Goal: Task Accomplishment & Management: Manage account settings

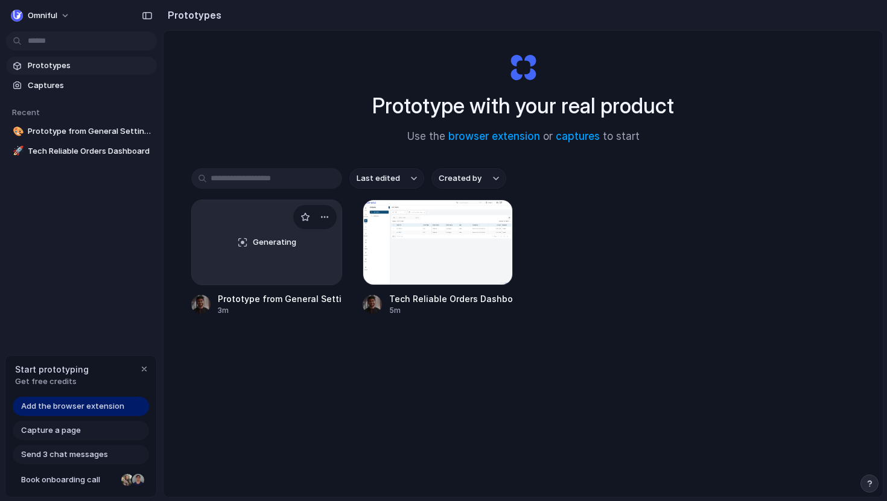
scroll to position [18, 0]
click at [64, 11] on button "Omniful" at bounding box center [41, 15] width 70 height 19
click at [65, 18] on div "Settings Invite members Change theme Sign out" at bounding box center [443, 250] width 887 height 501
click at [65, 18] on button "Omniful" at bounding box center [41, 15] width 70 height 19
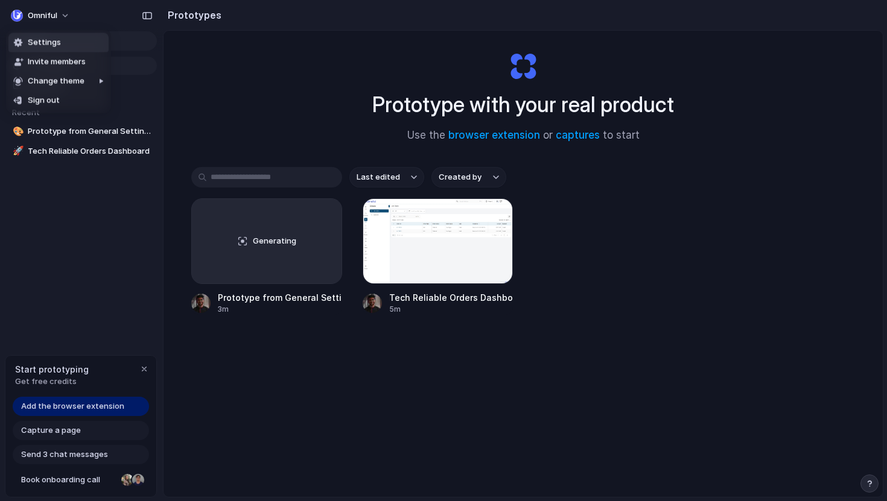
click at [65, 46] on li "Settings" at bounding box center [58, 42] width 100 height 19
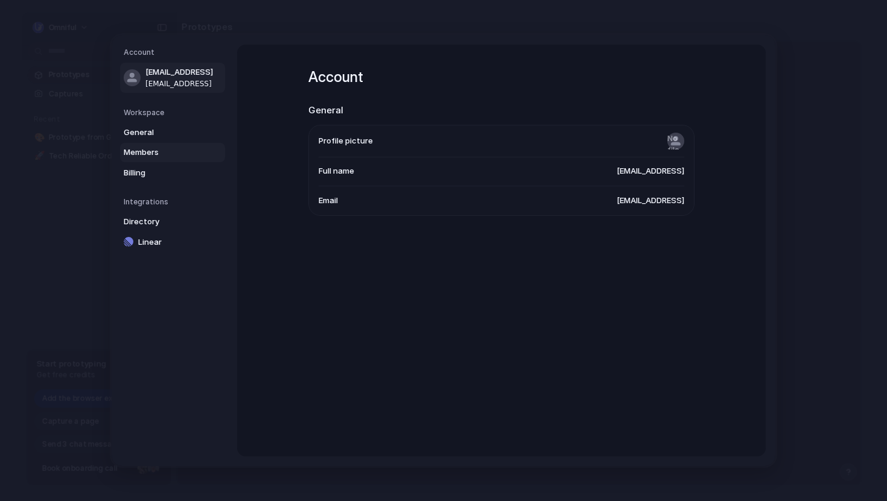
click at [140, 153] on span "Members" at bounding box center [162, 153] width 77 height 12
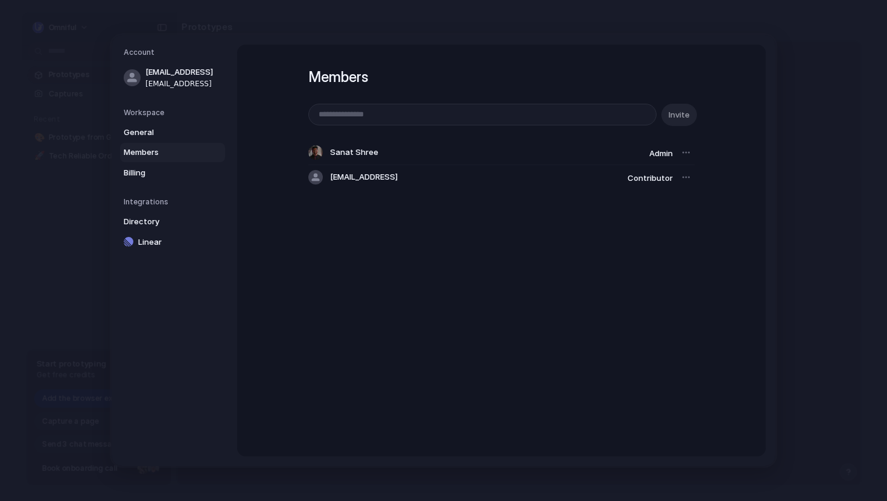
click at [684, 176] on div at bounding box center [685, 177] width 17 height 17
click at [687, 176] on div at bounding box center [685, 177] width 17 height 17
click at [683, 156] on div at bounding box center [685, 152] width 17 height 17
click at [686, 153] on div at bounding box center [685, 152] width 17 height 17
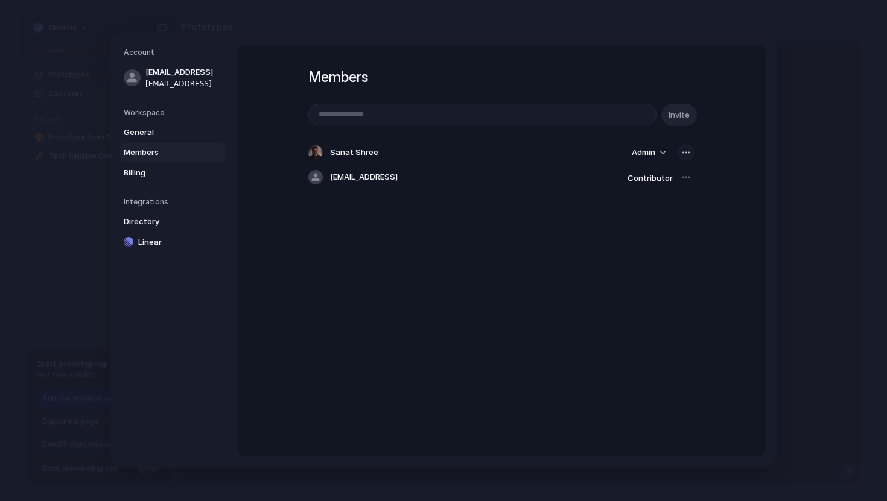
click at [688, 154] on div "button" at bounding box center [686, 153] width 10 height 10
click at [666, 179] on span "Remove from workspace" at bounding box center [640, 178] width 94 height 12
click at [688, 153] on div at bounding box center [685, 152] width 17 height 17
click at [685, 118] on div "Invite" at bounding box center [501, 115] width 386 height 22
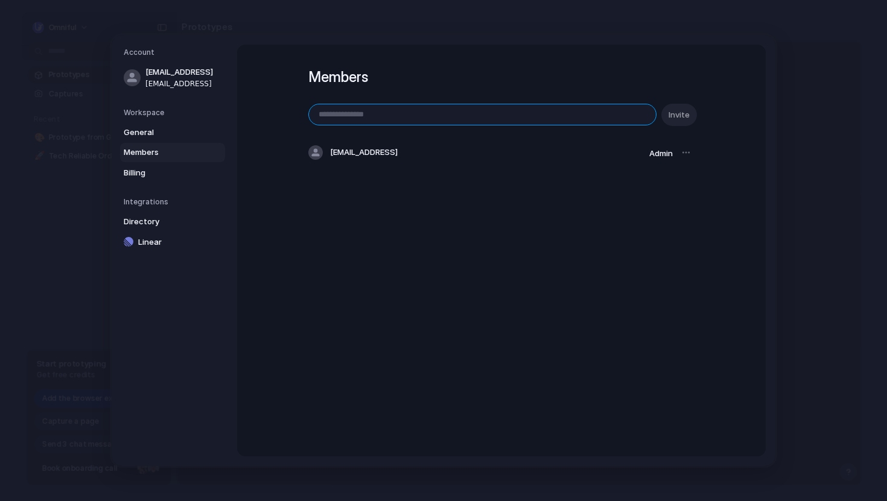
click at [508, 114] on input "email" at bounding box center [482, 114] width 347 height 21
type input "**********"
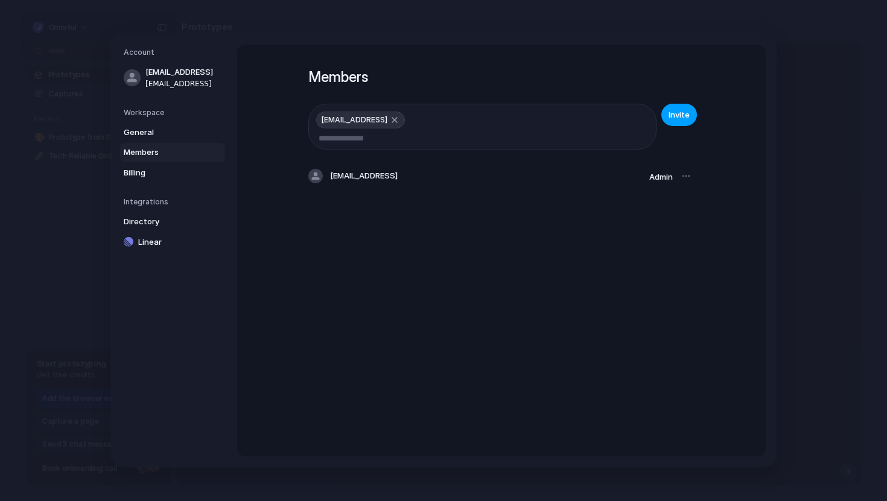
click at [685, 116] on span "Invite" at bounding box center [678, 115] width 21 height 12
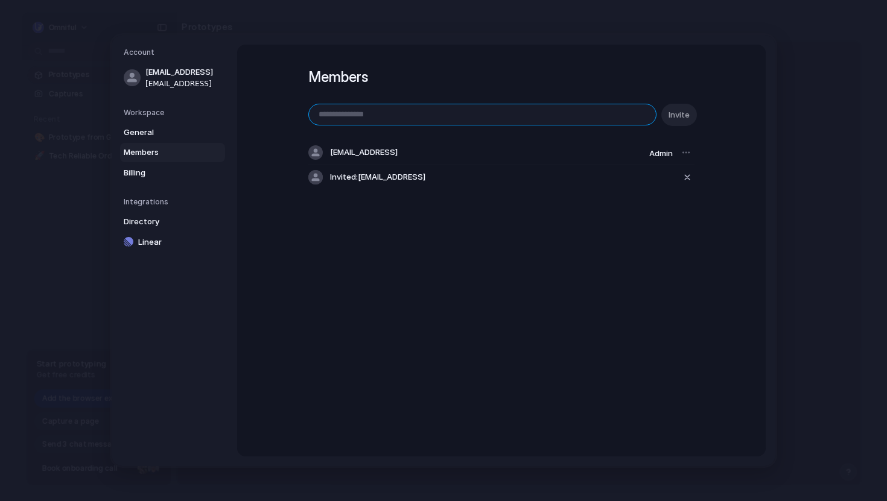
click at [542, 113] on input "email" at bounding box center [482, 114] width 347 height 21
type input "***"
click at [479, 119] on input "***" at bounding box center [482, 114] width 347 height 21
paste input "**********"
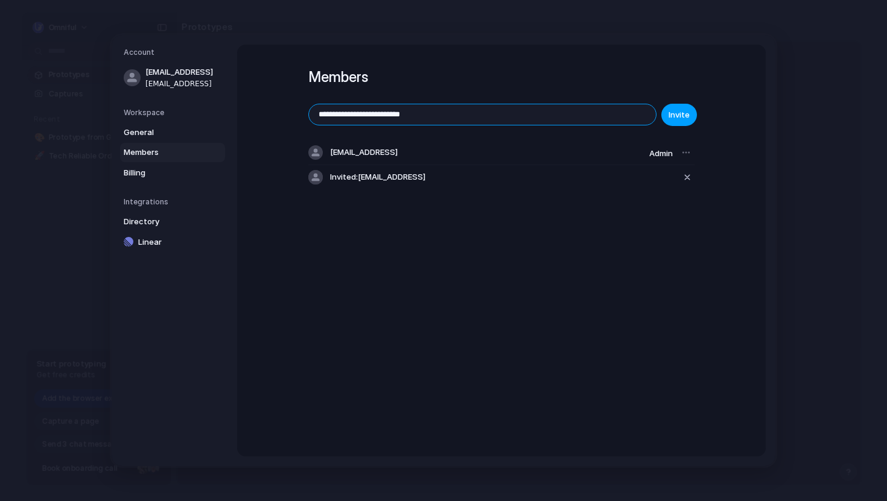
type input "**********"
click at [671, 114] on span "Invite" at bounding box center [678, 115] width 21 height 12
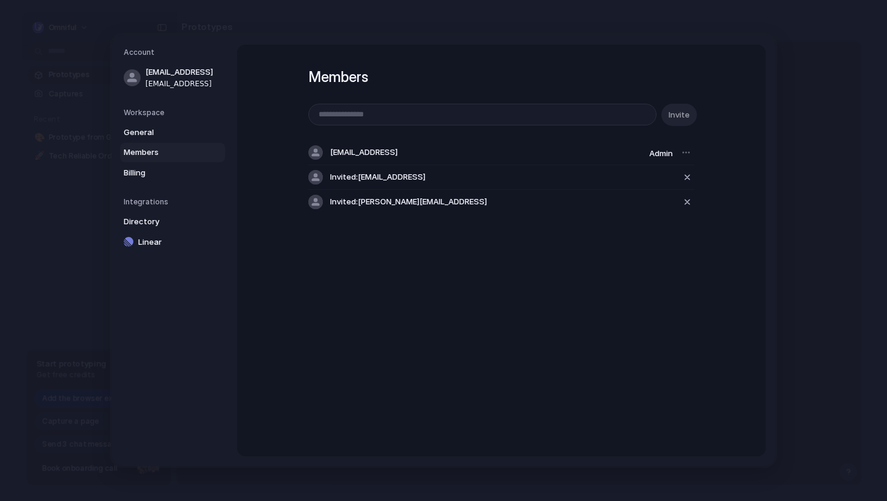
click at [141, 151] on span "Members" at bounding box center [162, 153] width 77 height 12
click at [687, 175] on div "button" at bounding box center [687, 177] width 11 height 14
click at [686, 173] on div "button" at bounding box center [687, 177] width 11 height 14
click at [689, 116] on div "Invite" at bounding box center [501, 115] width 386 height 22
click at [679, 119] on div "Invite" at bounding box center [501, 115] width 386 height 22
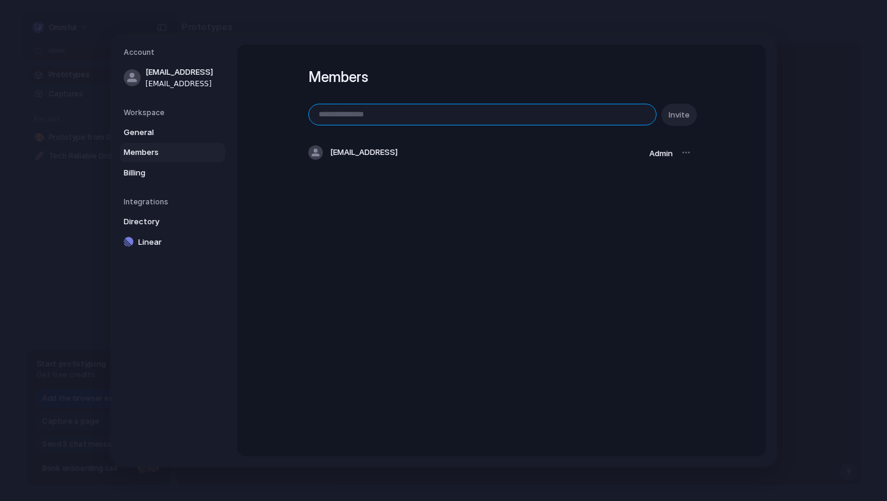
click at [581, 109] on input "email" at bounding box center [482, 114] width 347 height 21
click at [362, 113] on input "email" at bounding box center [482, 114] width 347 height 21
paste input "**********"
type input "**********"
click at [691, 116] on button "Invite" at bounding box center [679, 115] width 36 height 22
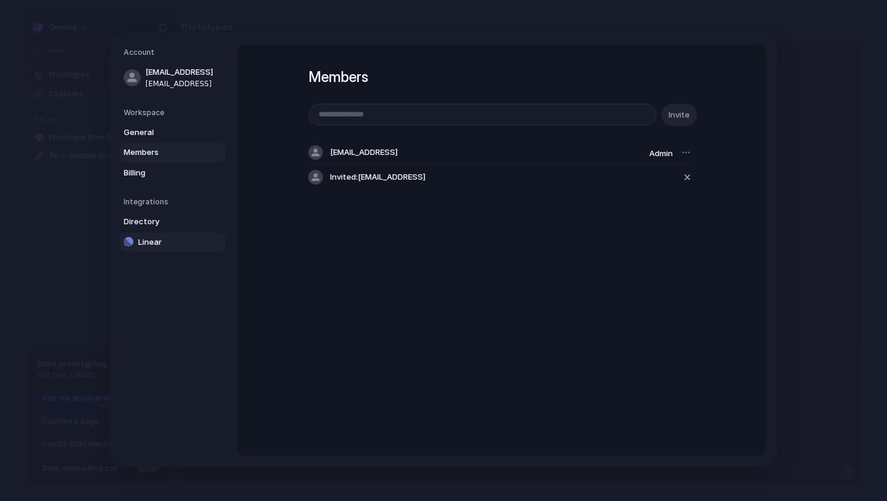
click at [148, 239] on span "Linear" at bounding box center [176, 242] width 77 height 12
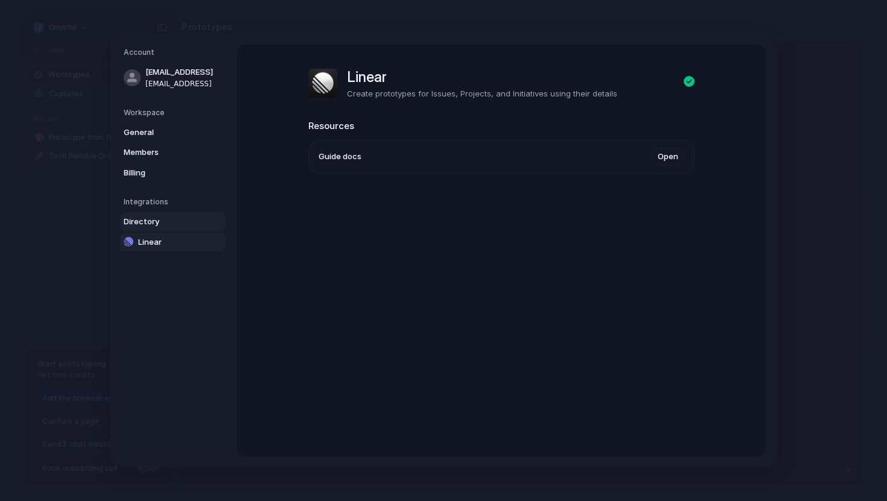
click at [132, 217] on span "Directory" at bounding box center [162, 222] width 77 height 12
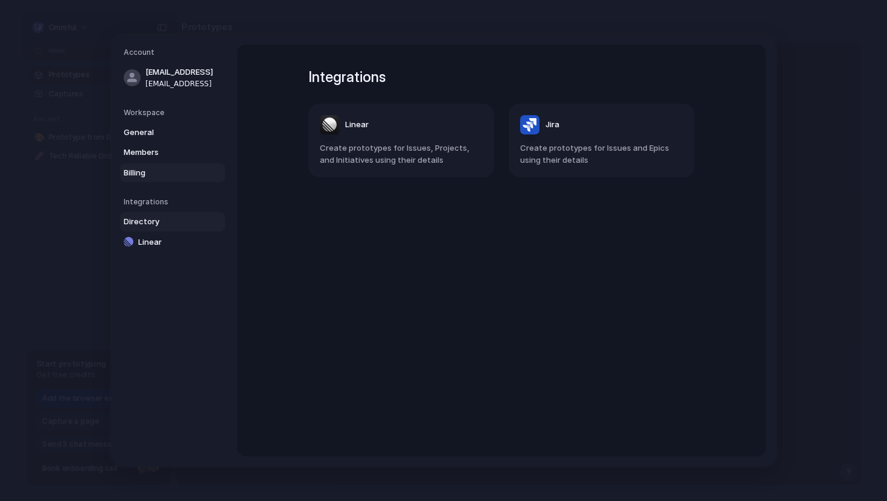
click at [133, 176] on span "Billing" at bounding box center [162, 173] width 77 height 12
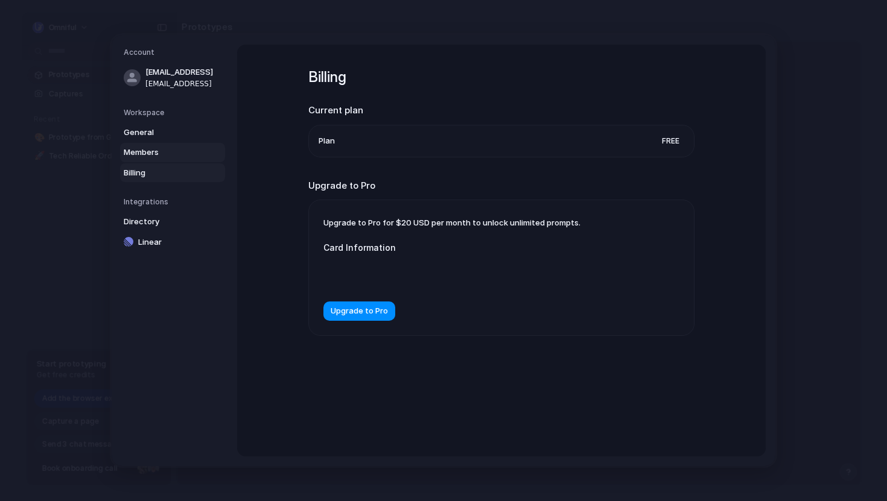
click at [147, 150] on span "Members" at bounding box center [162, 153] width 77 height 12
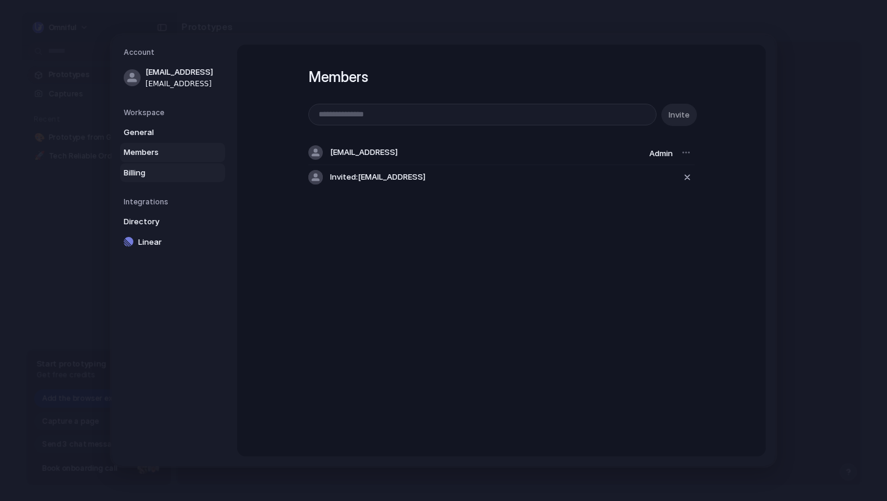
click at [150, 170] on span "Billing" at bounding box center [162, 173] width 77 height 12
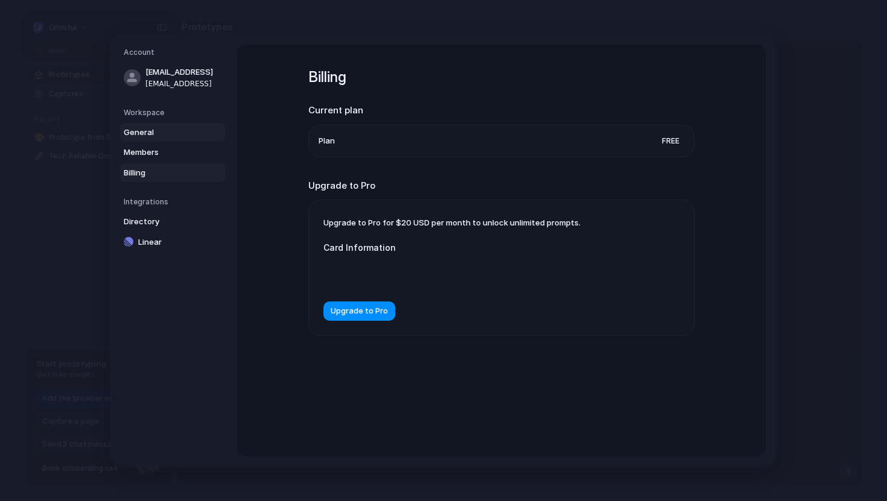
click at [141, 138] on link "General" at bounding box center [172, 132] width 105 height 19
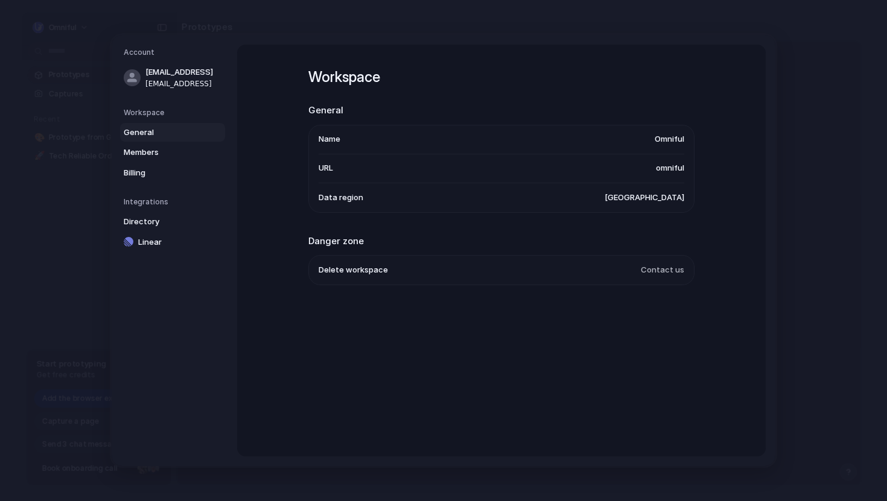
click at [157, 110] on h5 "Workspace" at bounding box center [174, 112] width 101 height 11
click at [174, 113] on h5 "Workspace" at bounding box center [174, 112] width 101 height 11
click at [143, 112] on h5 "Workspace" at bounding box center [174, 112] width 101 height 11
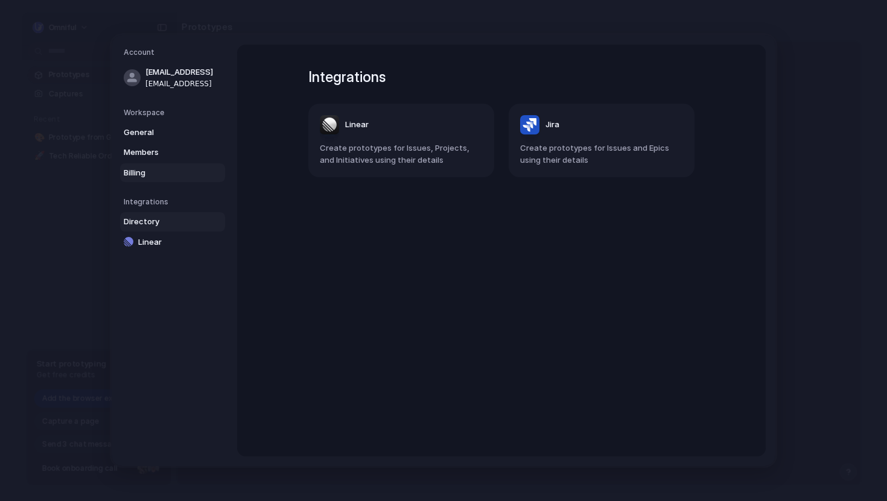
click at [197, 172] on span "Billing" at bounding box center [162, 173] width 77 height 12
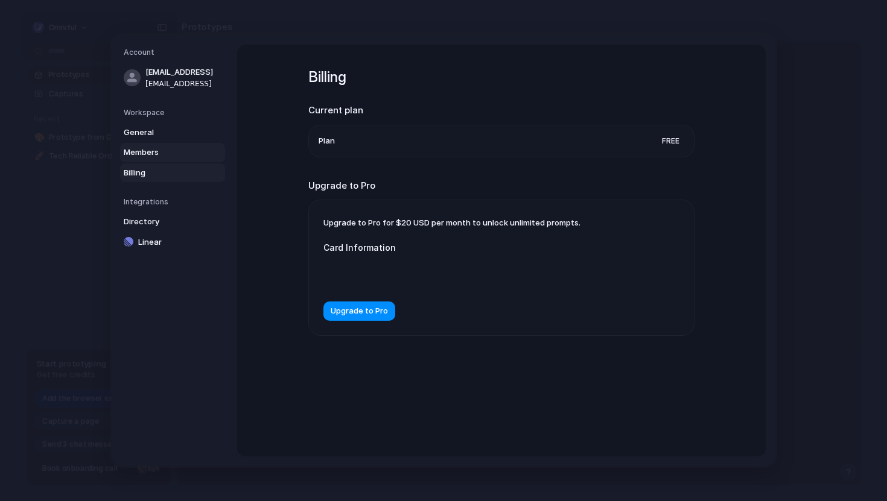
click at [182, 153] on span "Members" at bounding box center [162, 153] width 77 height 12
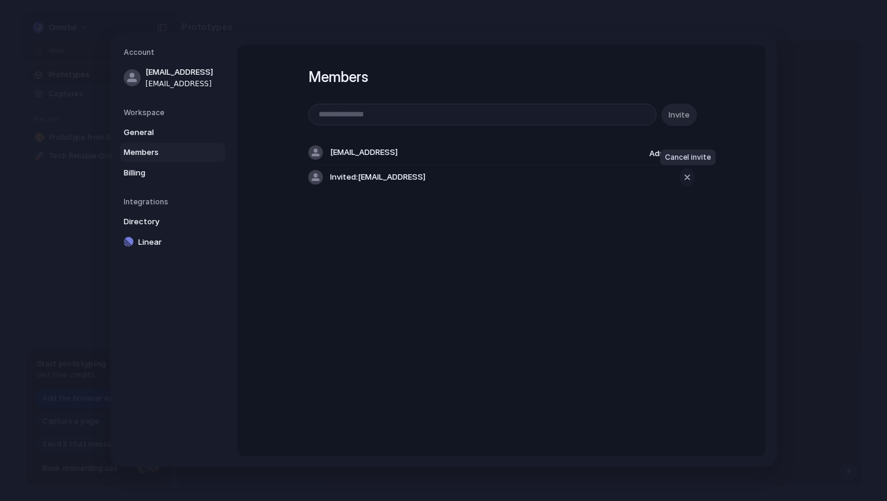
click at [686, 172] on div "button" at bounding box center [687, 177] width 11 height 14
click at [687, 152] on div at bounding box center [685, 152] width 17 height 17
click at [683, 152] on div at bounding box center [685, 152] width 17 height 17
